Goal: Transaction & Acquisition: Subscribe to service/newsletter

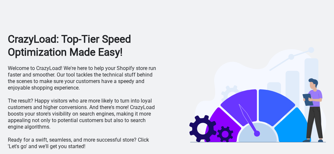
scroll to position [23, 0]
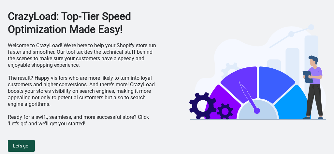
click at [23, 149] on button "Let's go!" at bounding box center [21, 146] width 27 height 12
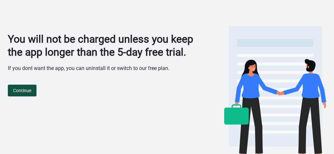
click at [29, 93] on span "Continue" at bounding box center [22, 90] width 18 height 5
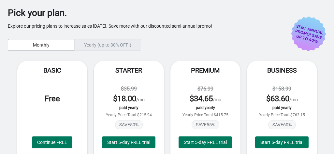
scroll to position [47, 0]
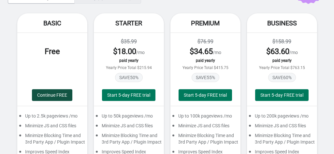
click at [48, 94] on span "Continue FREE" at bounding box center [52, 95] width 30 height 5
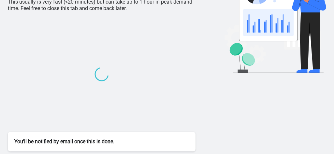
scroll to position [66, 0]
